Goal: Find specific page/section: Find specific page/section

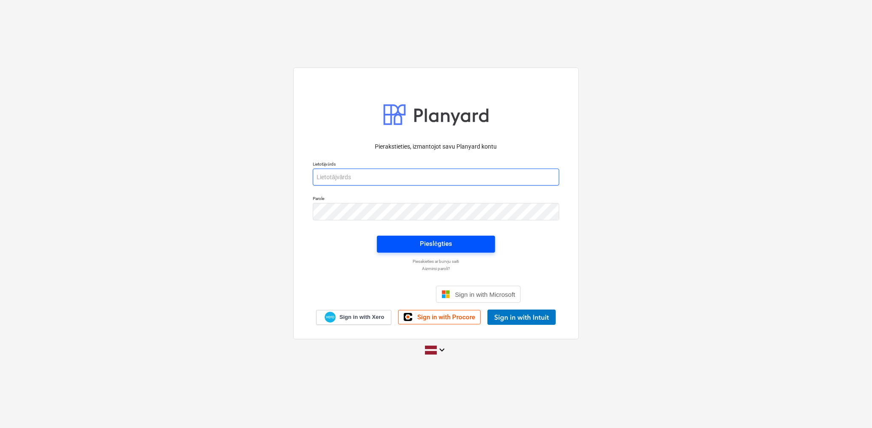
type input "[EMAIL_ADDRESS][PERSON_NAME][DOMAIN_NAME]"
click at [470, 247] on span "Pieslēgties" at bounding box center [436, 243] width 98 height 11
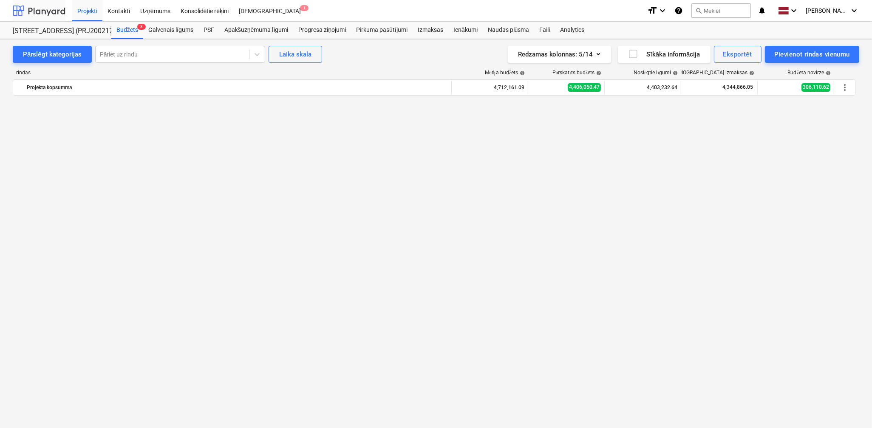
click at [45, 6] on div at bounding box center [39, 10] width 53 height 21
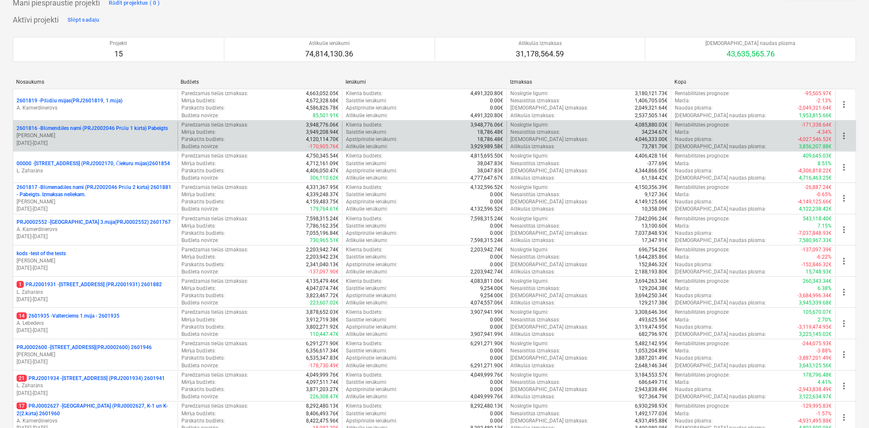
scroll to position [247, 0]
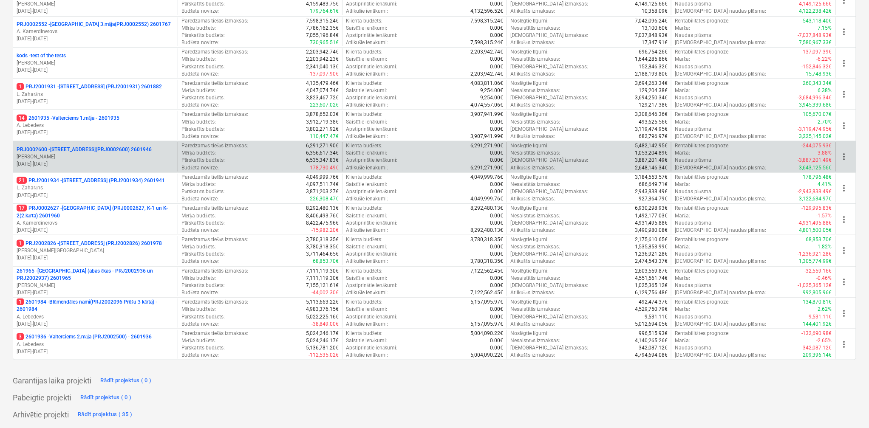
click at [78, 153] on p "PRJ0002600 - [STREET_ADDRESS](PRJ0002600) 2601946" at bounding box center [84, 149] width 135 height 7
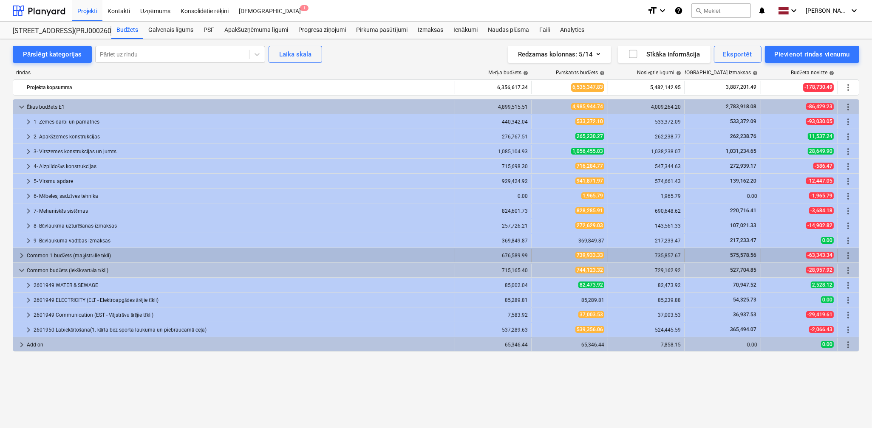
click at [19, 255] on span "keyboard_arrow_right" at bounding box center [22, 256] width 10 height 10
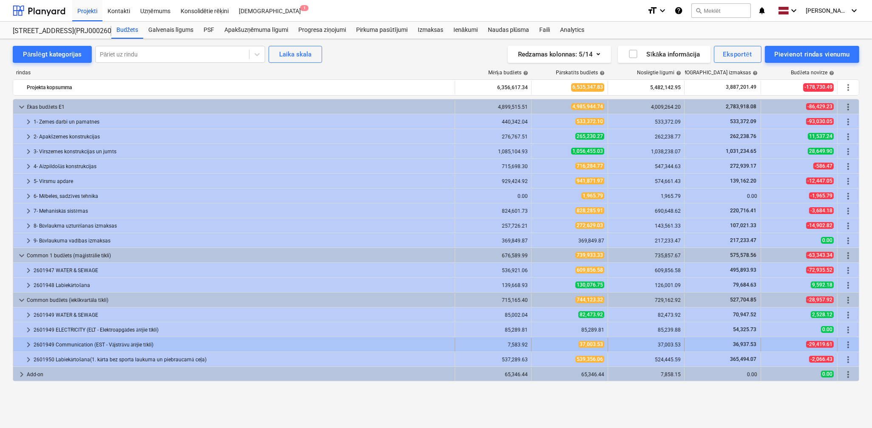
click at [25, 344] on span "keyboard_arrow_right" at bounding box center [28, 345] width 10 height 10
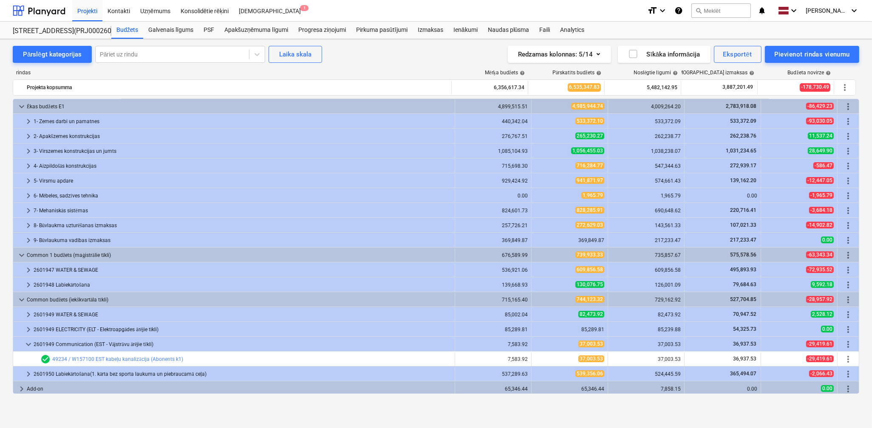
scroll to position [2, 0]
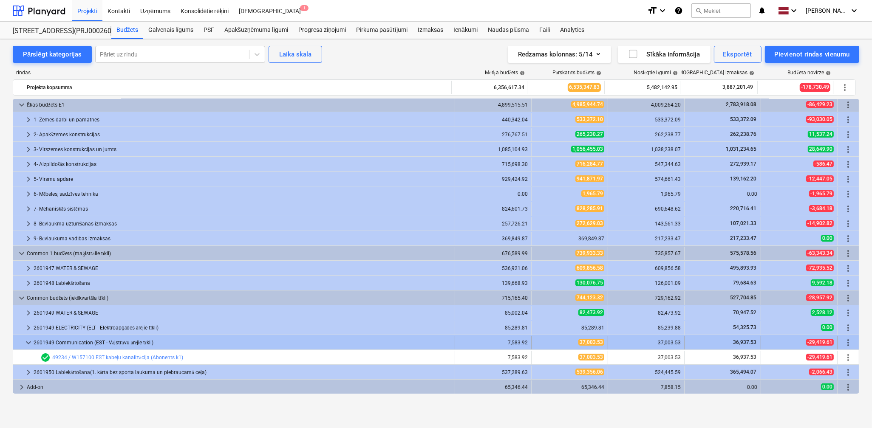
click at [28, 342] on span "keyboard_arrow_down" at bounding box center [28, 343] width 10 height 10
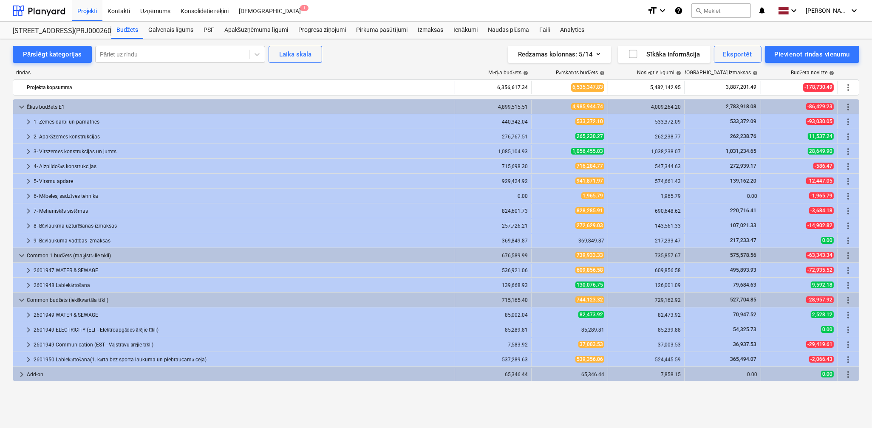
scroll to position [0, 0]
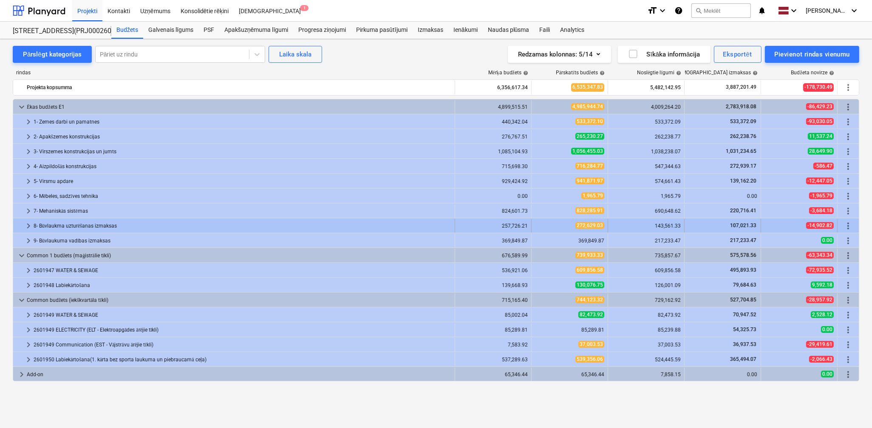
click at [24, 224] on span "keyboard_arrow_right" at bounding box center [28, 226] width 10 height 10
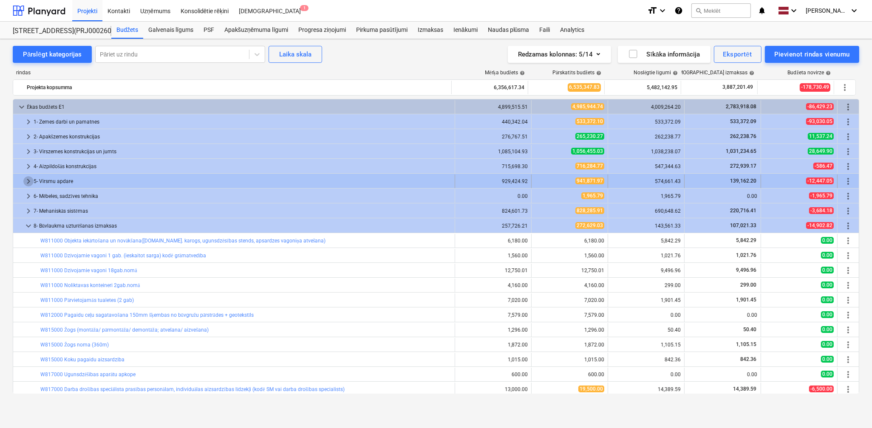
click at [30, 183] on span "keyboard_arrow_right" at bounding box center [28, 181] width 10 height 10
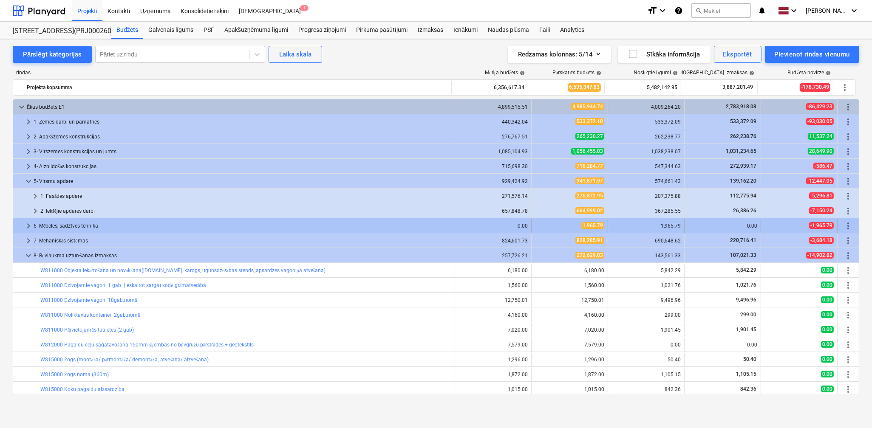
click at [31, 228] on span "keyboard_arrow_right" at bounding box center [28, 226] width 10 height 10
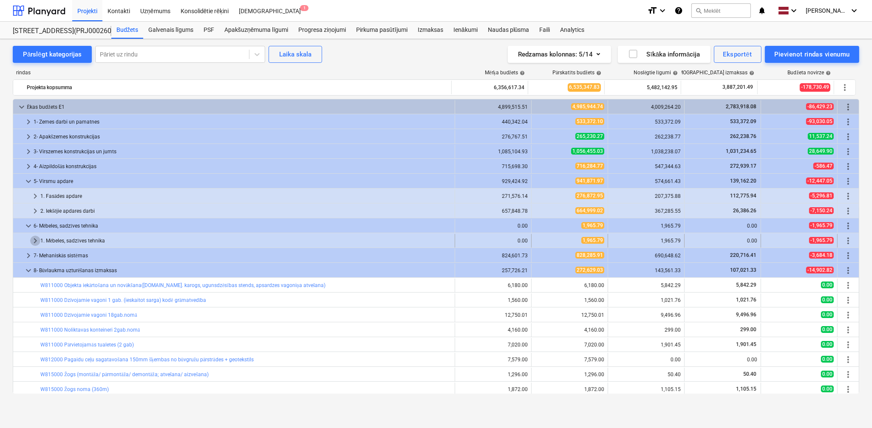
click at [36, 240] on span "keyboard_arrow_right" at bounding box center [35, 241] width 10 height 10
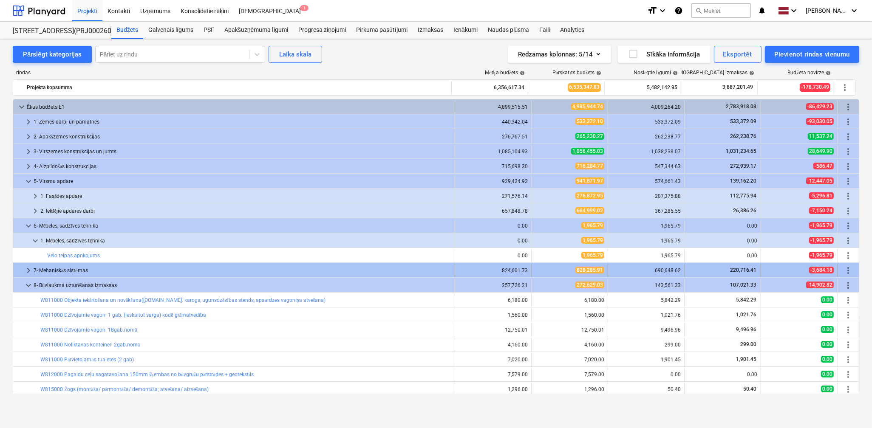
click at [25, 269] on span "keyboard_arrow_right" at bounding box center [28, 270] width 10 height 10
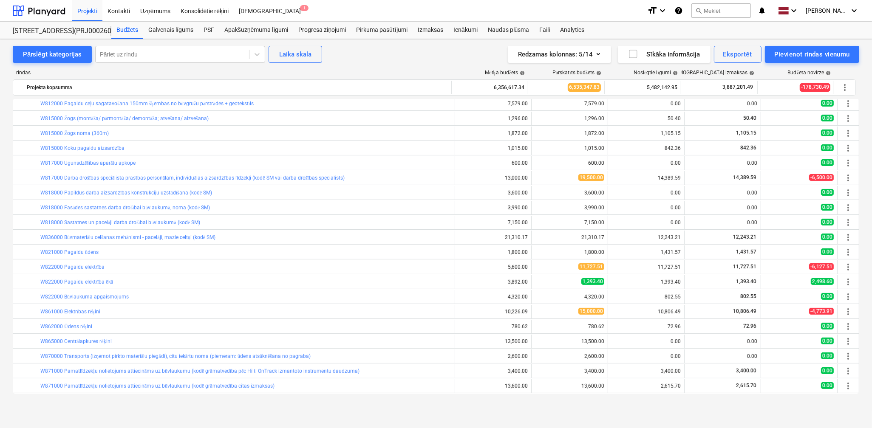
scroll to position [537, 0]
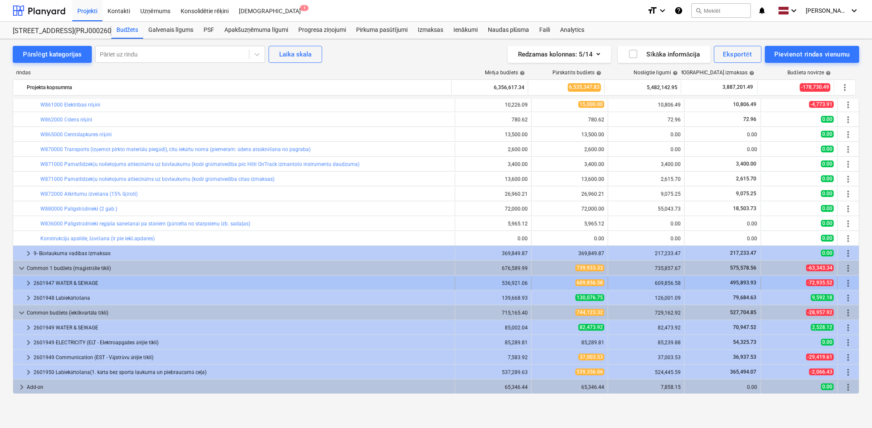
click at [25, 284] on span "keyboard_arrow_right" at bounding box center [28, 283] width 10 height 10
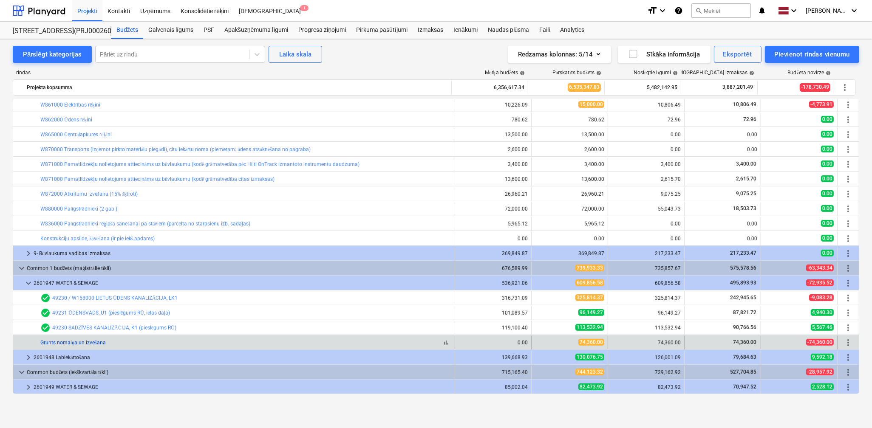
scroll to position [597, 0]
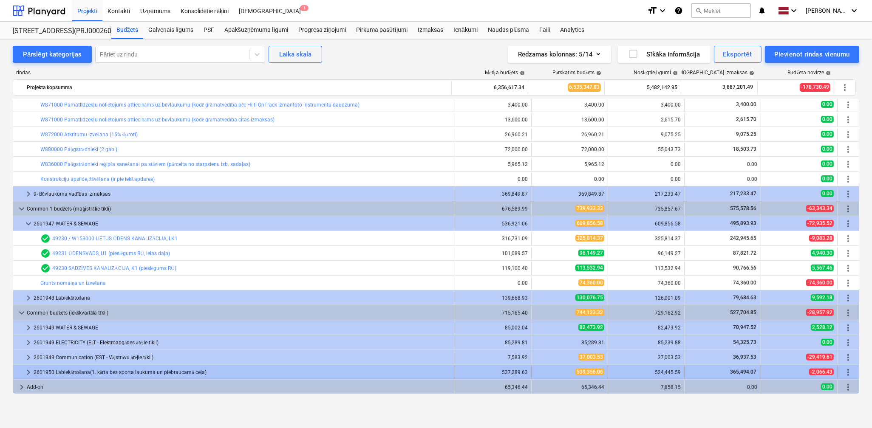
click at [26, 372] on span "keyboard_arrow_right" at bounding box center [28, 372] width 10 height 10
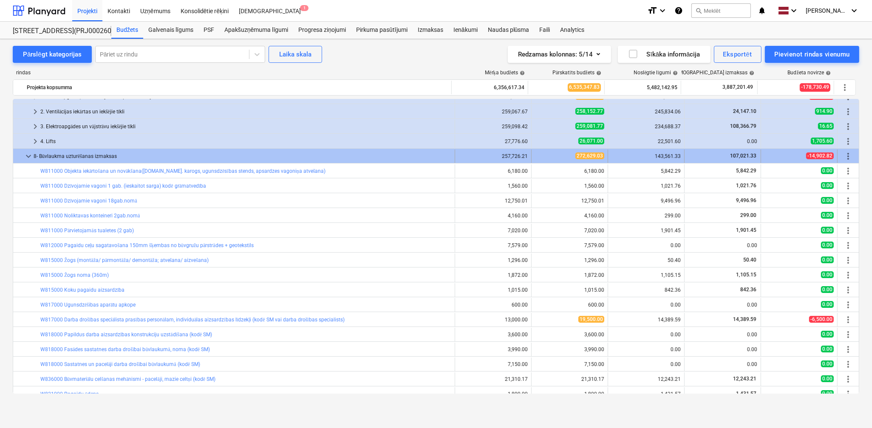
scroll to position [189, 0]
click at [25, 160] on span "keyboard_arrow_down" at bounding box center [28, 156] width 10 height 10
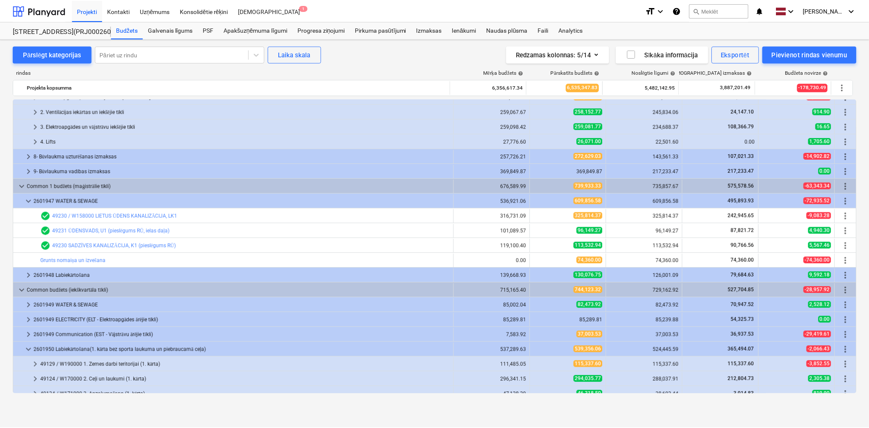
scroll to position [226, 0]
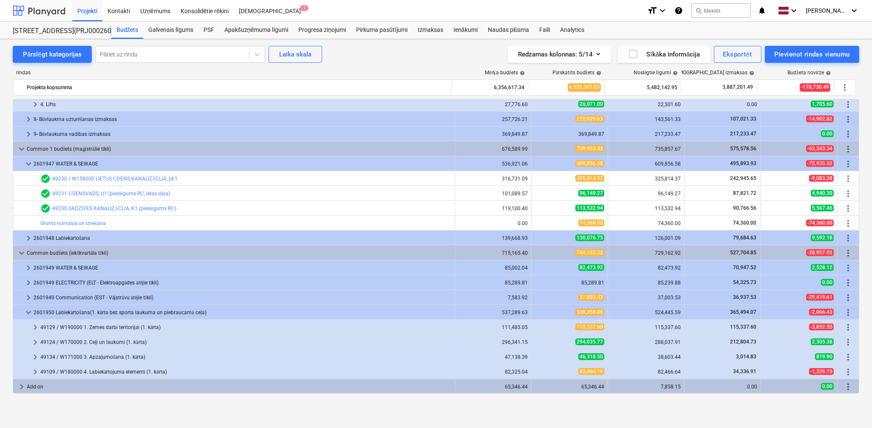
click at [31, 11] on div at bounding box center [39, 10] width 53 height 21
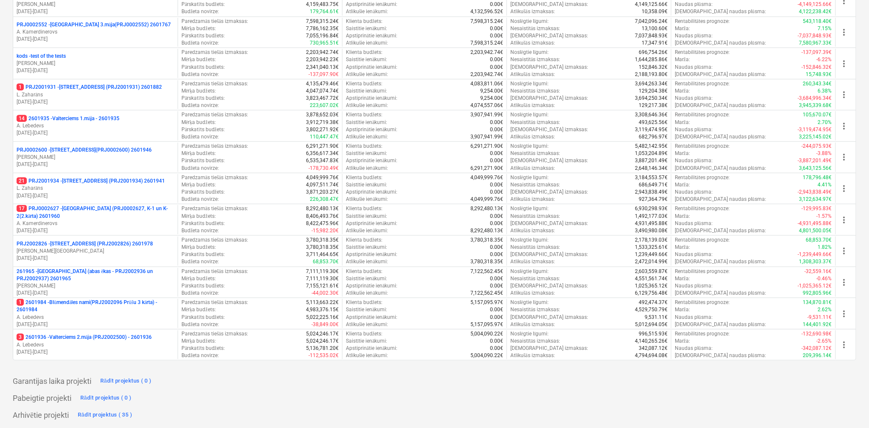
scroll to position [247, 0]
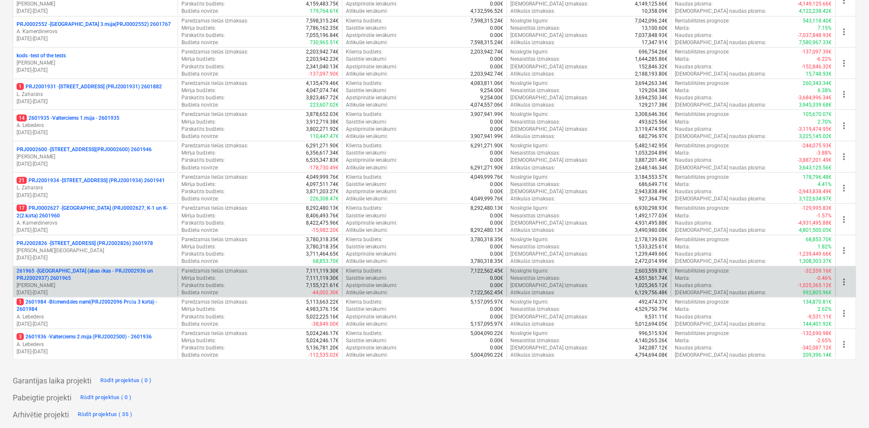
click at [115, 281] on p "261965 - [GEOGRAPHIC_DATA] (abas ēkas - PRJ2002936 un PRJ2002937) 2601965" at bounding box center [96, 275] width 158 height 14
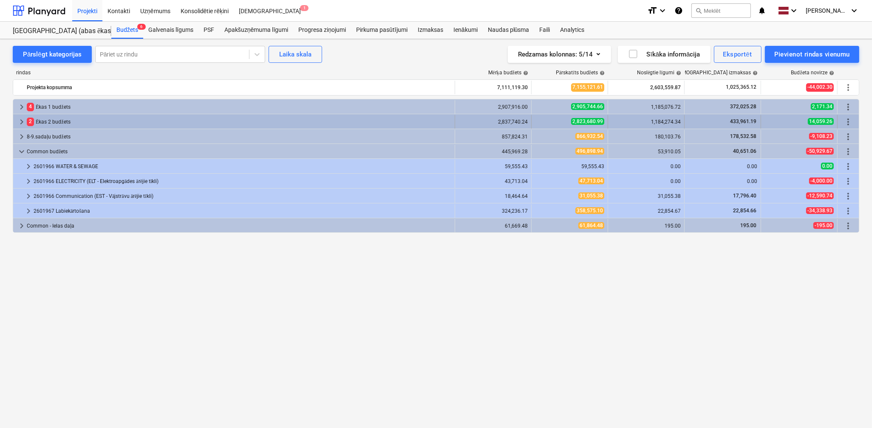
click at [21, 121] on span "keyboard_arrow_right" at bounding box center [22, 122] width 10 height 10
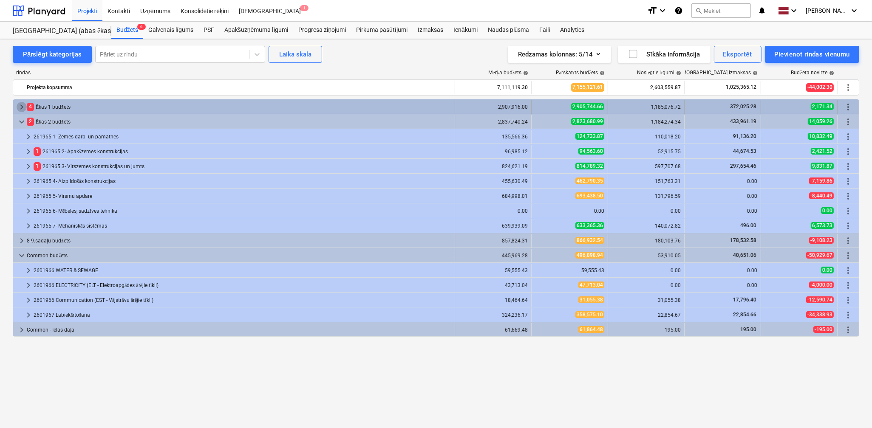
click at [20, 104] on span "keyboard_arrow_right" at bounding box center [22, 107] width 10 height 10
